Goal: Find specific page/section: Find specific page/section

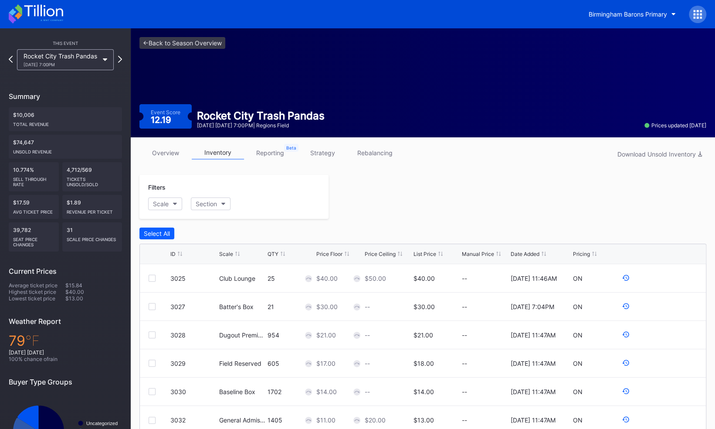
click at [32, 20] on icon at bounding box center [36, 13] width 54 height 19
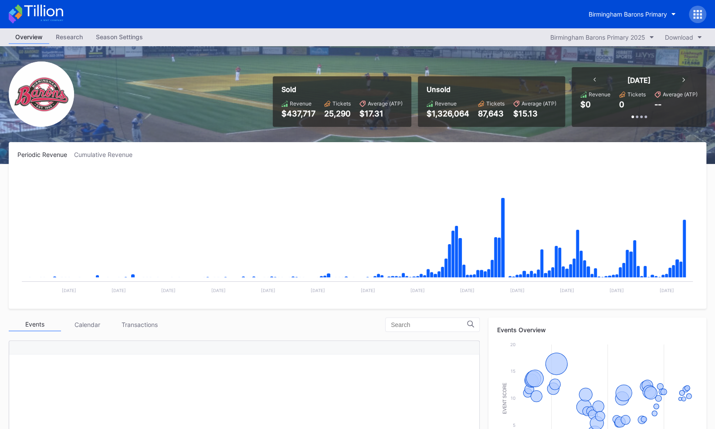
click at [118, 41] on div "Season Settings" at bounding box center [119, 36] width 60 height 13
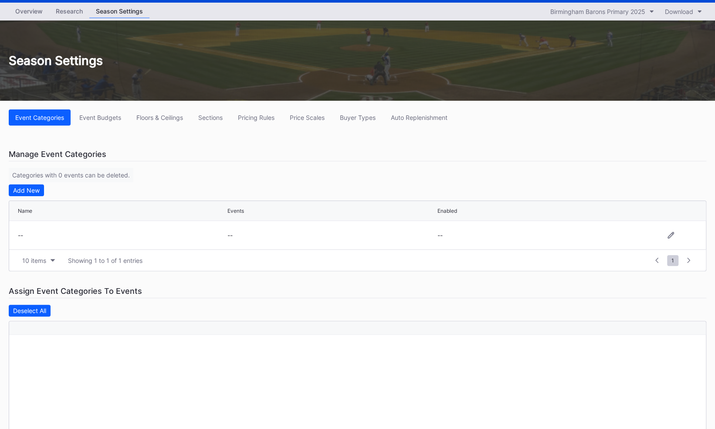
scroll to position [23, 0]
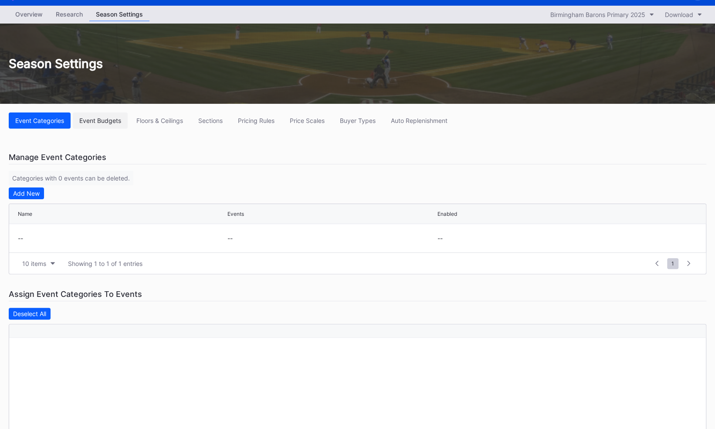
click at [102, 120] on div "Event Budgets" at bounding box center [100, 120] width 42 height 7
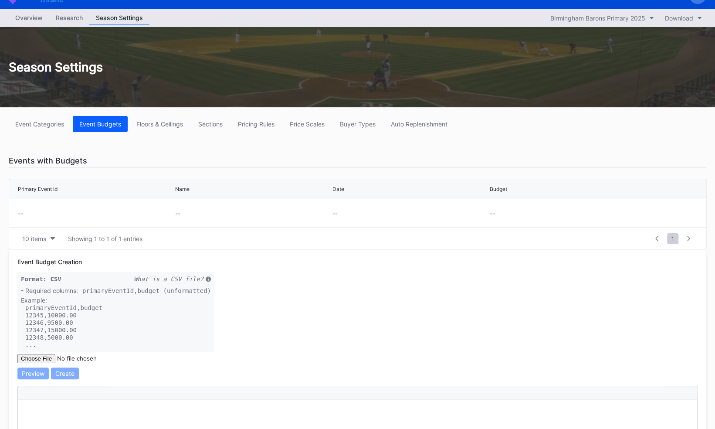
scroll to position [18, 0]
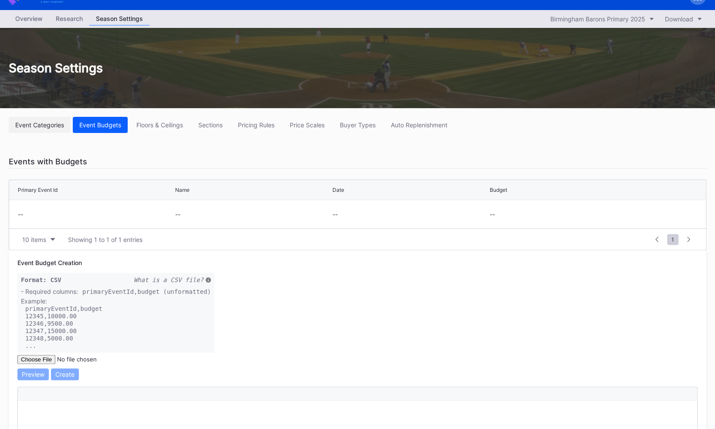
click at [42, 118] on button "Event Categories" at bounding box center [40, 125] width 62 height 16
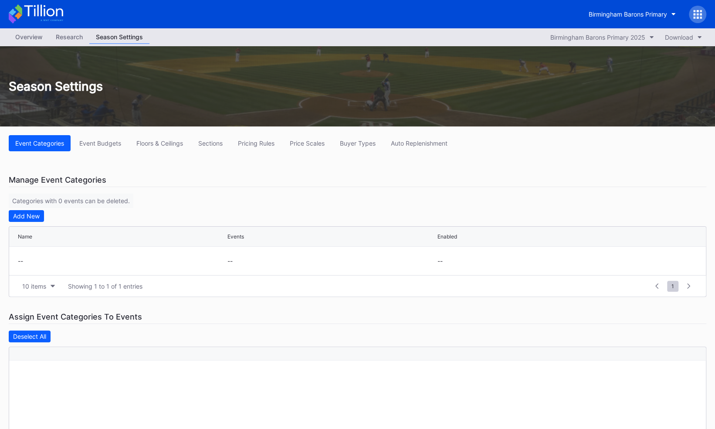
click at [28, 39] on div "Overview" at bounding box center [29, 36] width 41 height 13
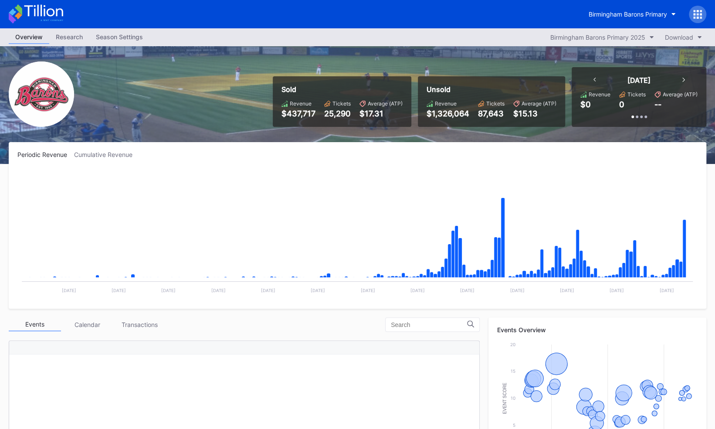
click at [50, 64] on img at bounding box center [41, 93] width 65 height 65
click at [34, 34] on div "Overview" at bounding box center [29, 37] width 41 height 14
